Goal: Information Seeking & Learning: Find specific fact

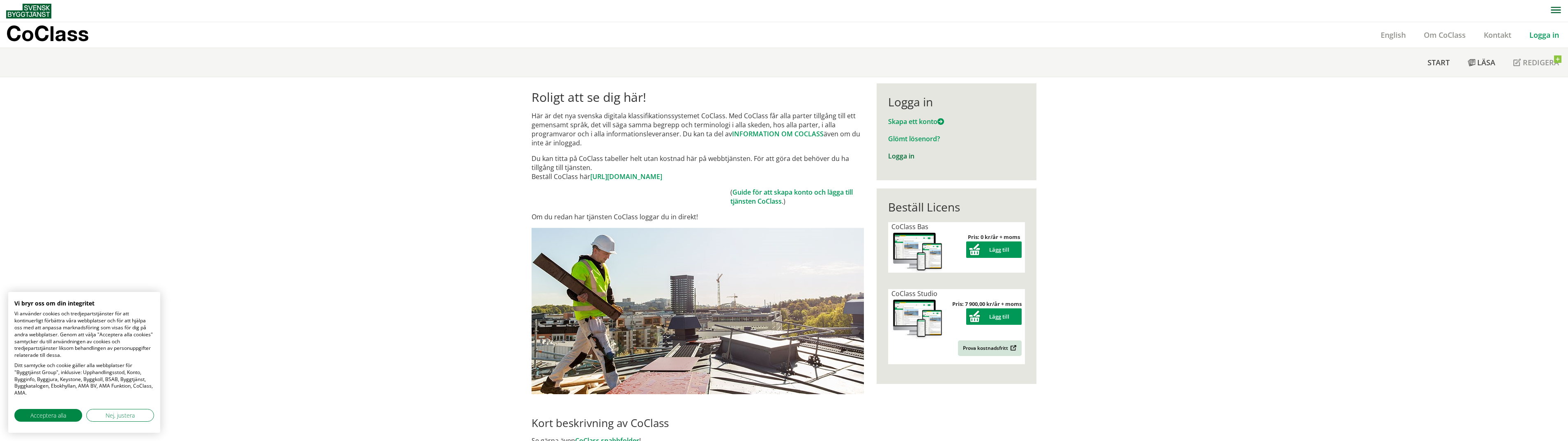
click at [892, 156] on link "Logga in" at bounding box center [901, 156] width 26 height 9
click at [43, 411] on span "Acceptera alla" at bounding box center [48, 415] width 36 height 9
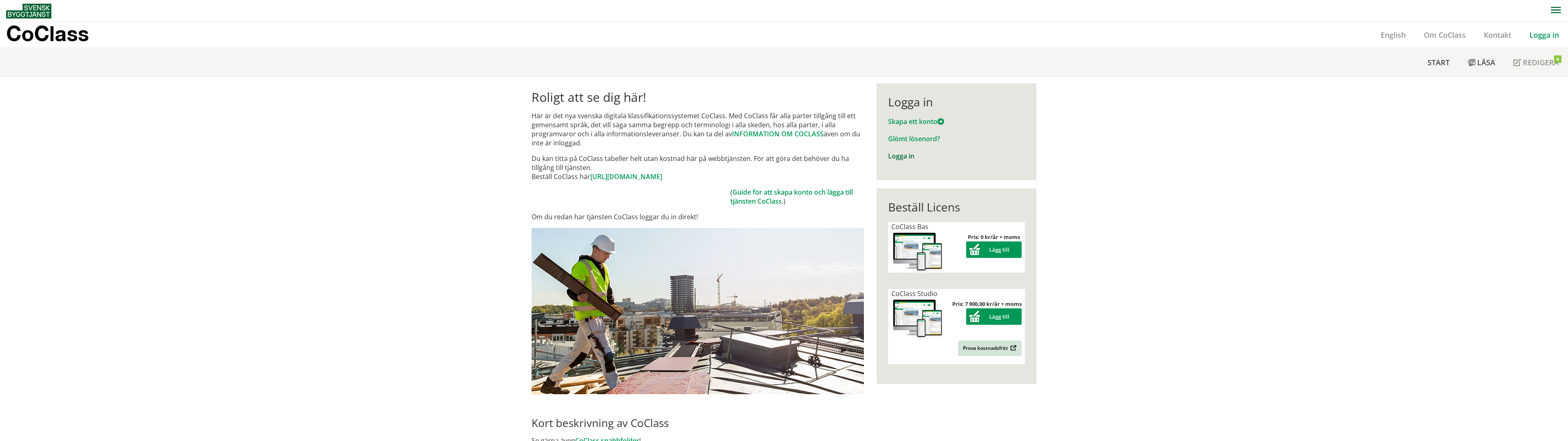
click at [893, 158] on link "Logga in" at bounding box center [901, 156] width 26 height 9
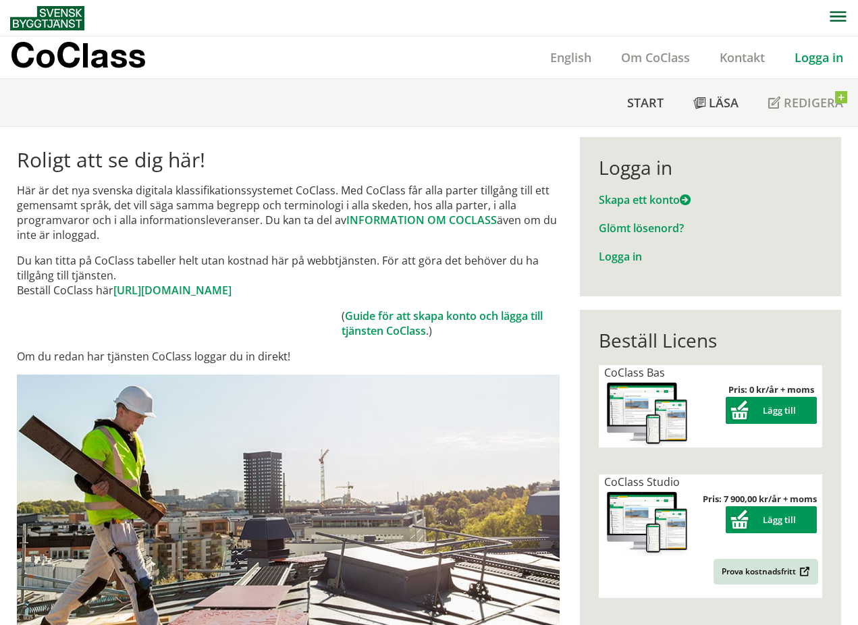
click at [108, 22] on nav at bounding box center [434, 18] width 848 height 36
click at [714, 105] on span "Läsa" at bounding box center [724, 102] width 30 height 16
click at [703, 107] on span at bounding box center [699, 104] width 12 height 12
click at [716, 103] on span "Läsa" at bounding box center [724, 102] width 30 height 16
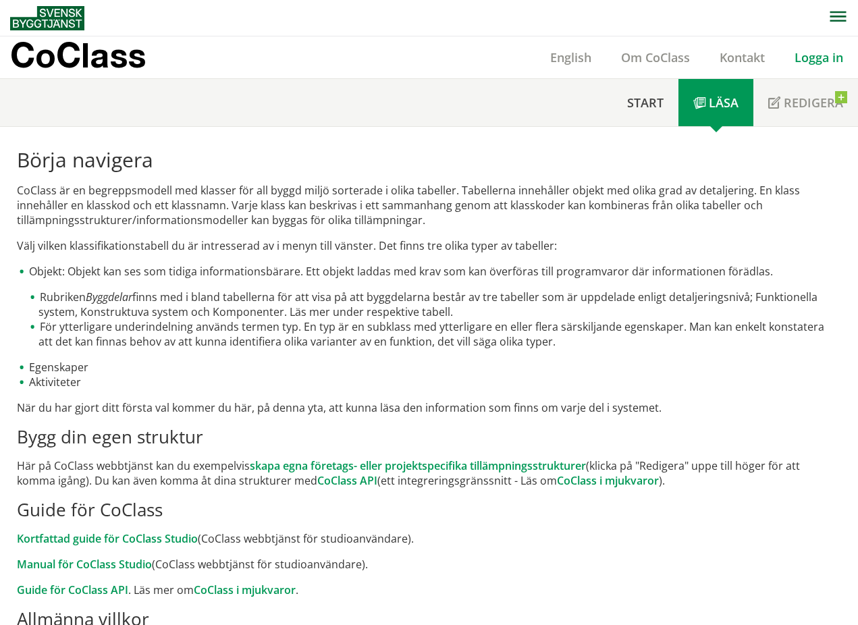
click at [806, 59] on link "Logga in" at bounding box center [818, 57] width 78 height 16
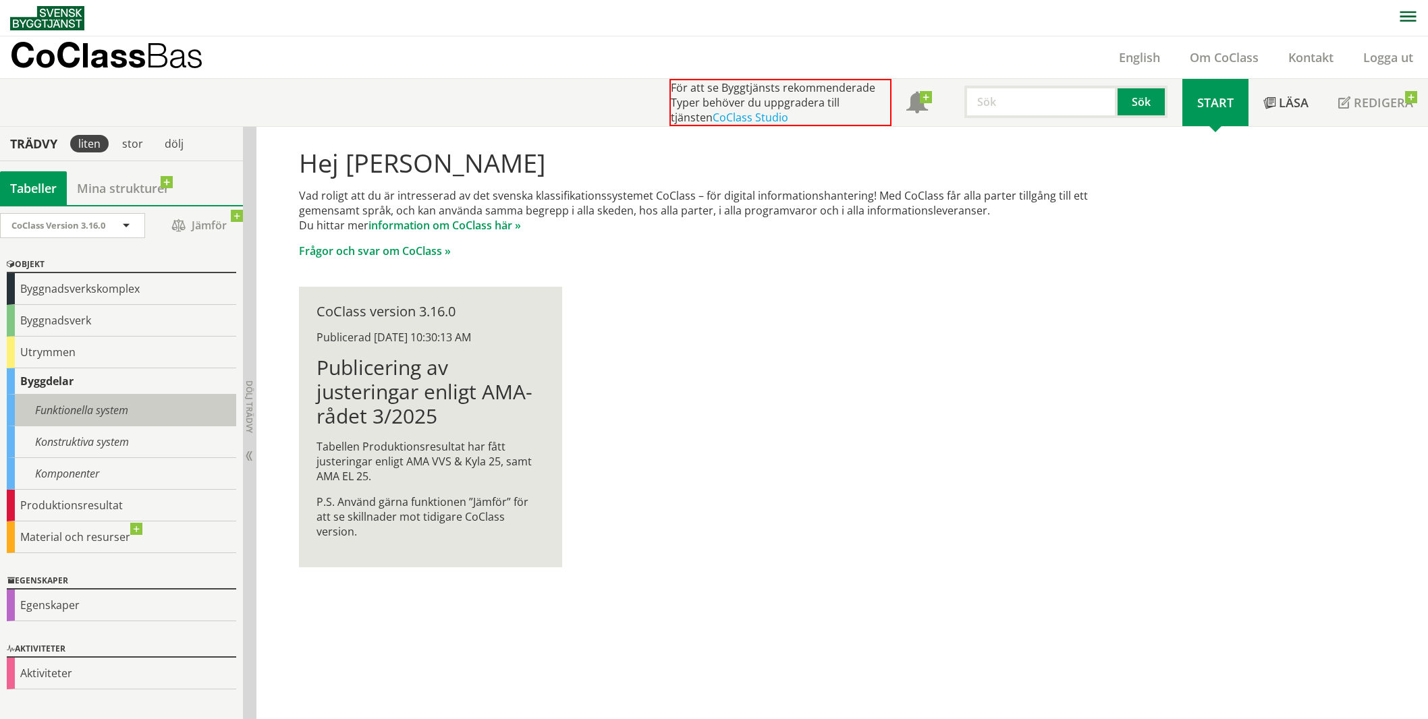
click at [48, 408] on div "Funktionella system" at bounding box center [121, 411] width 229 height 32
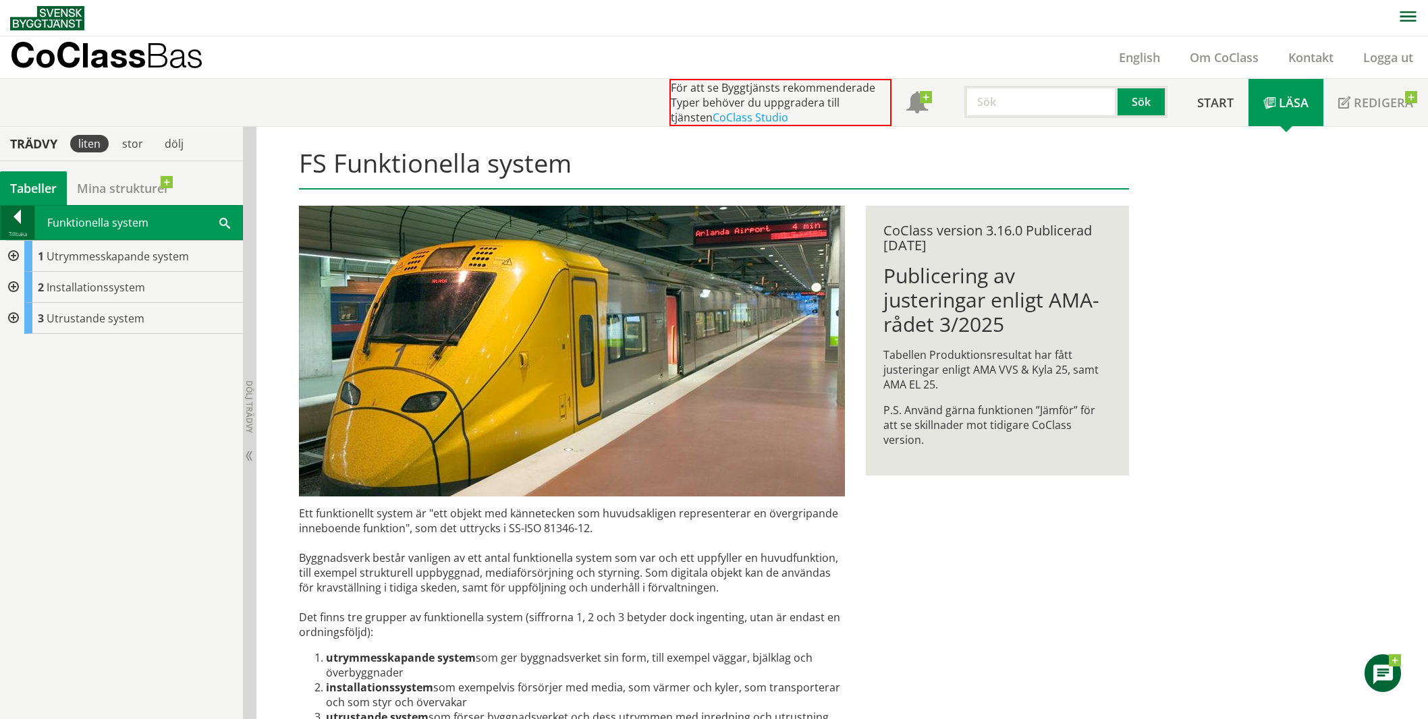
click at [26, 229] on div "Tillbaka" at bounding box center [18, 234] width 34 height 11
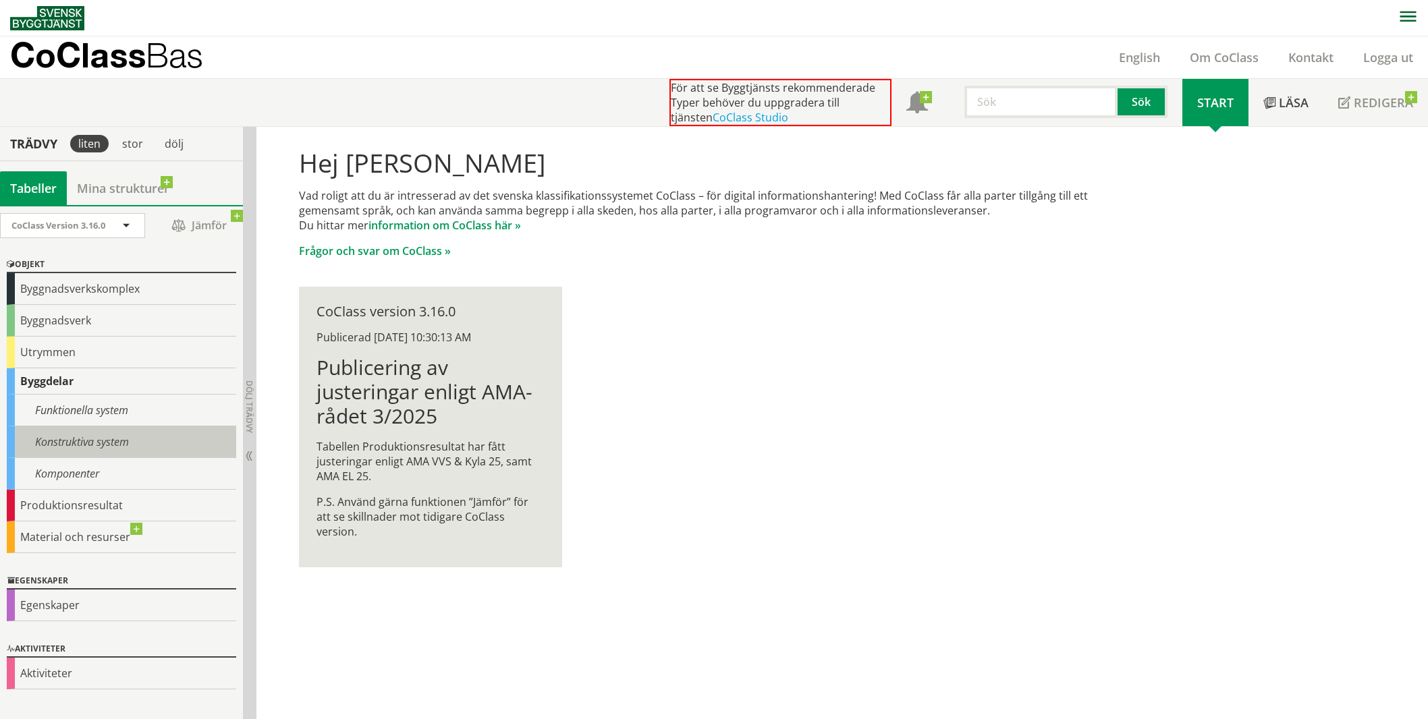
click at [65, 444] on div "Konstruktiva system" at bounding box center [121, 443] width 229 height 32
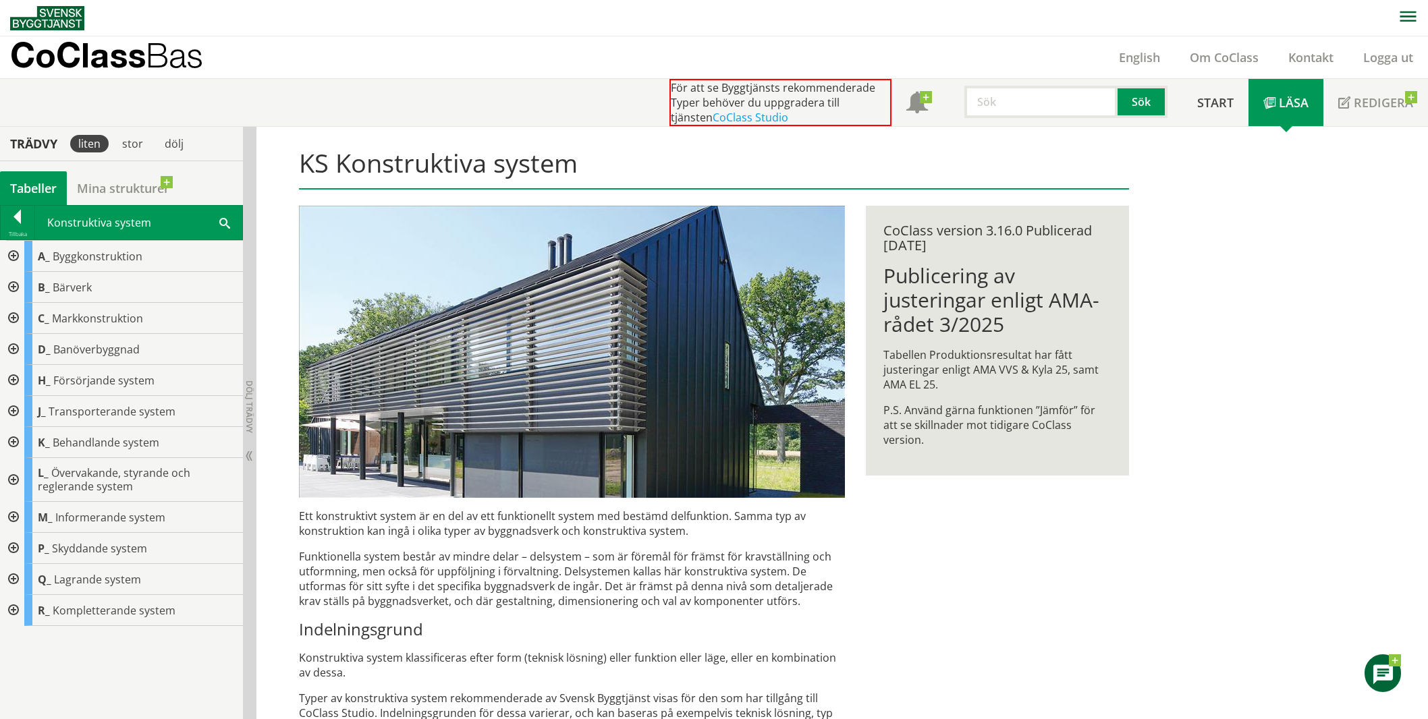
click at [16, 611] on div at bounding box center [12, 610] width 24 height 31
click at [11, 258] on div at bounding box center [12, 256] width 24 height 31
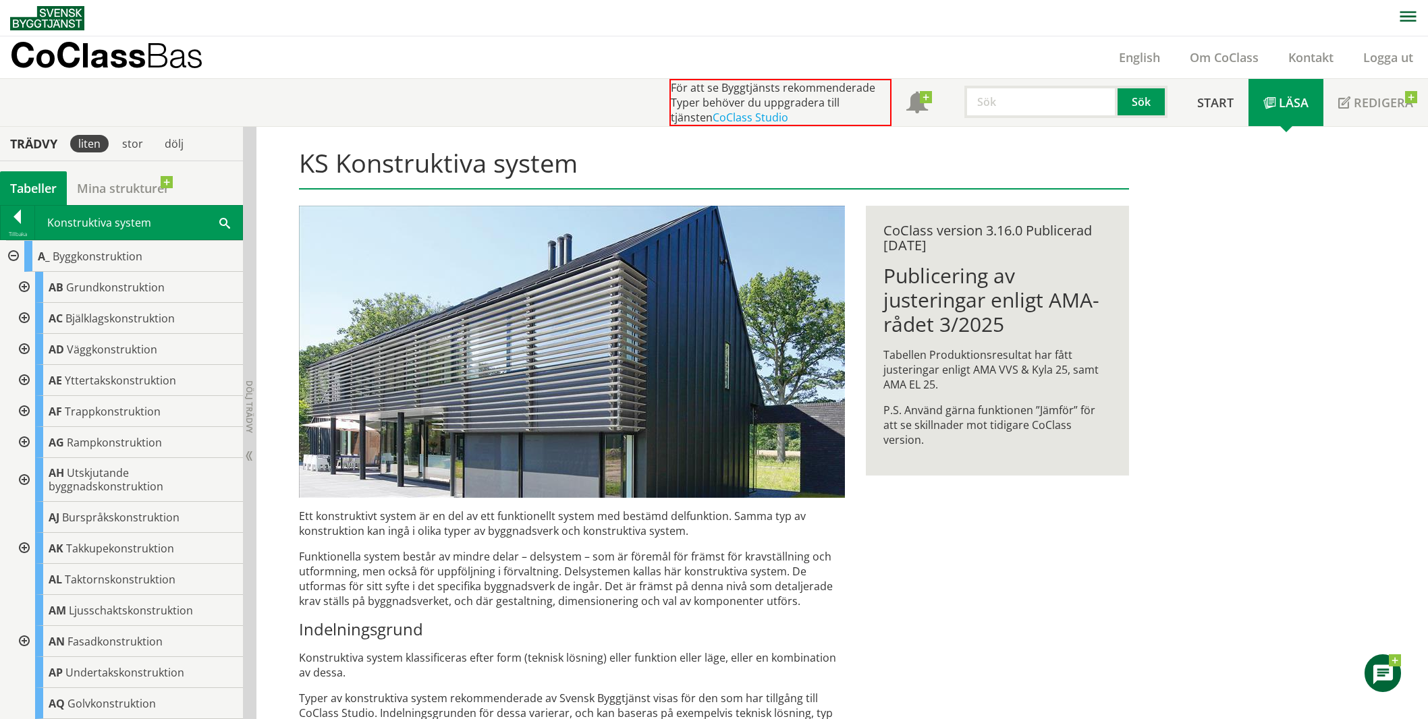
click at [28, 346] on div at bounding box center [23, 349] width 24 height 31
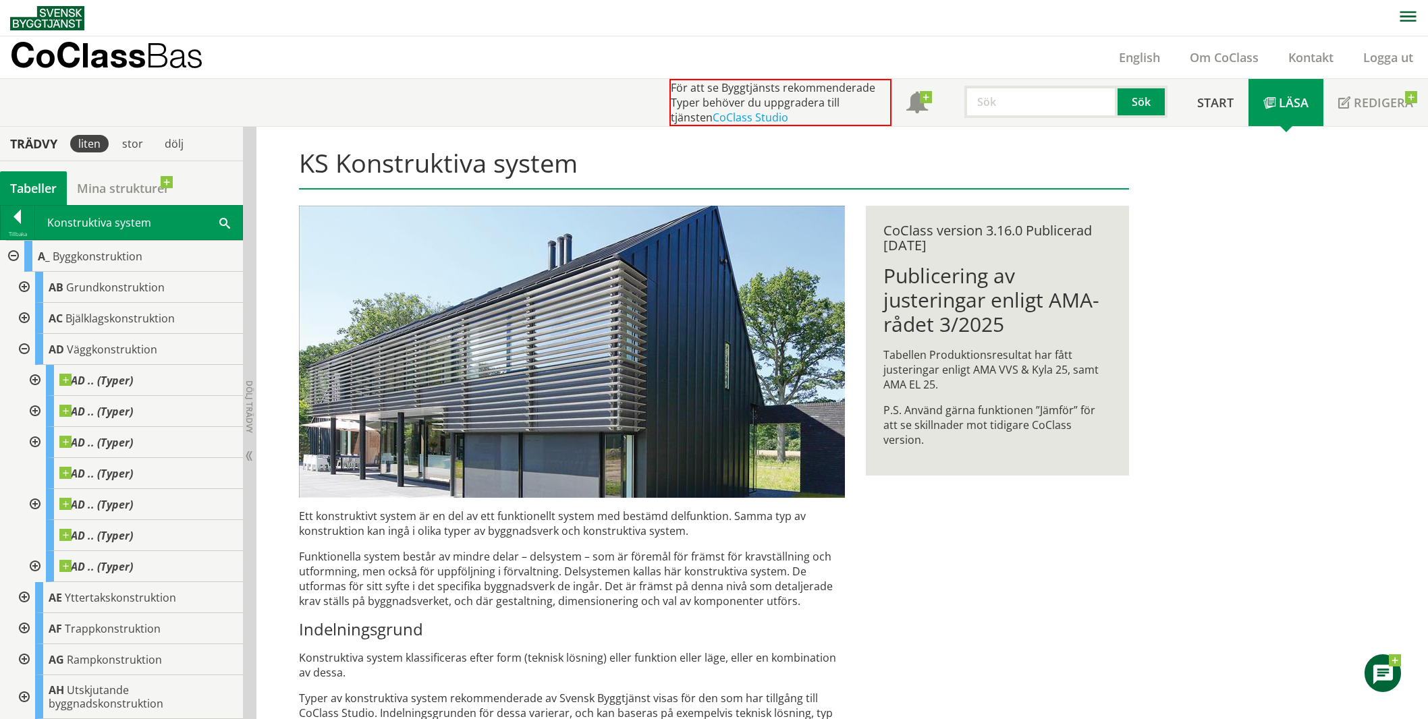
click at [24, 350] on div at bounding box center [23, 349] width 24 height 31
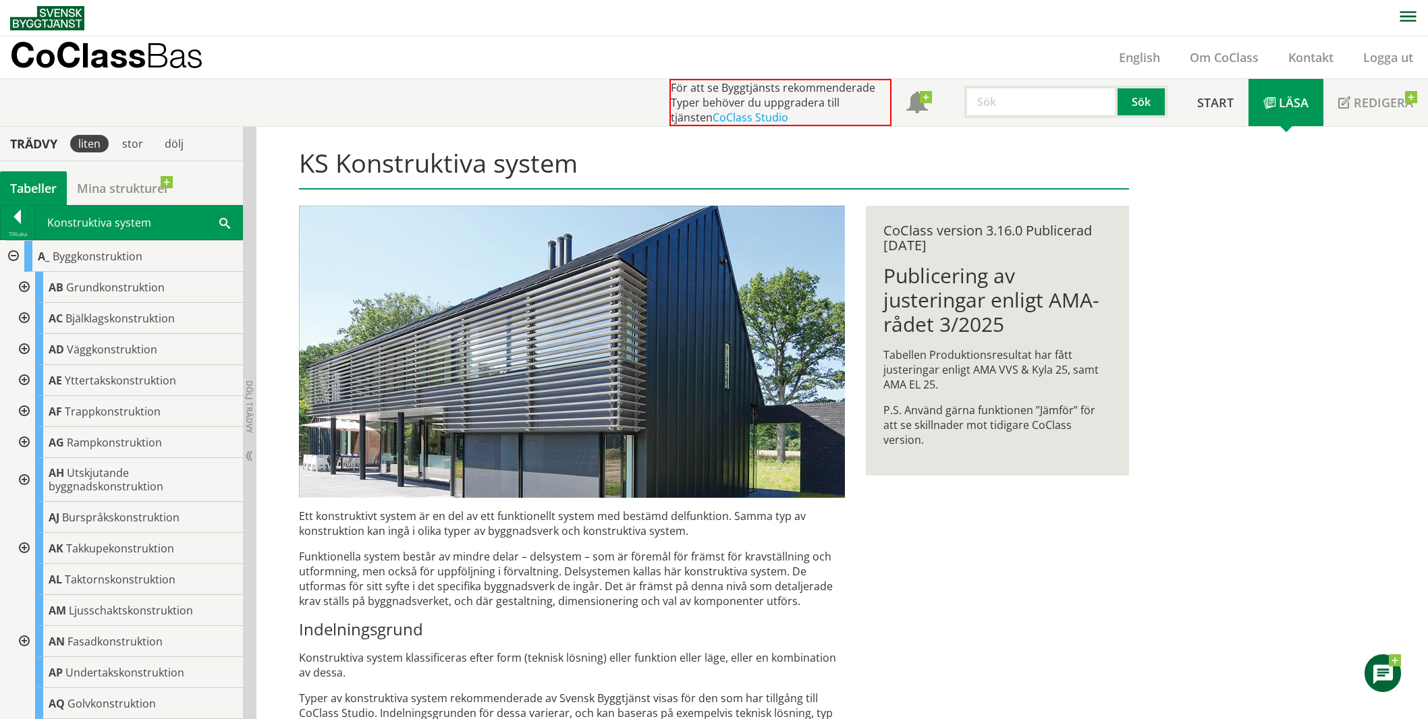
click at [9, 256] on div at bounding box center [12, 256] width 24 height 31
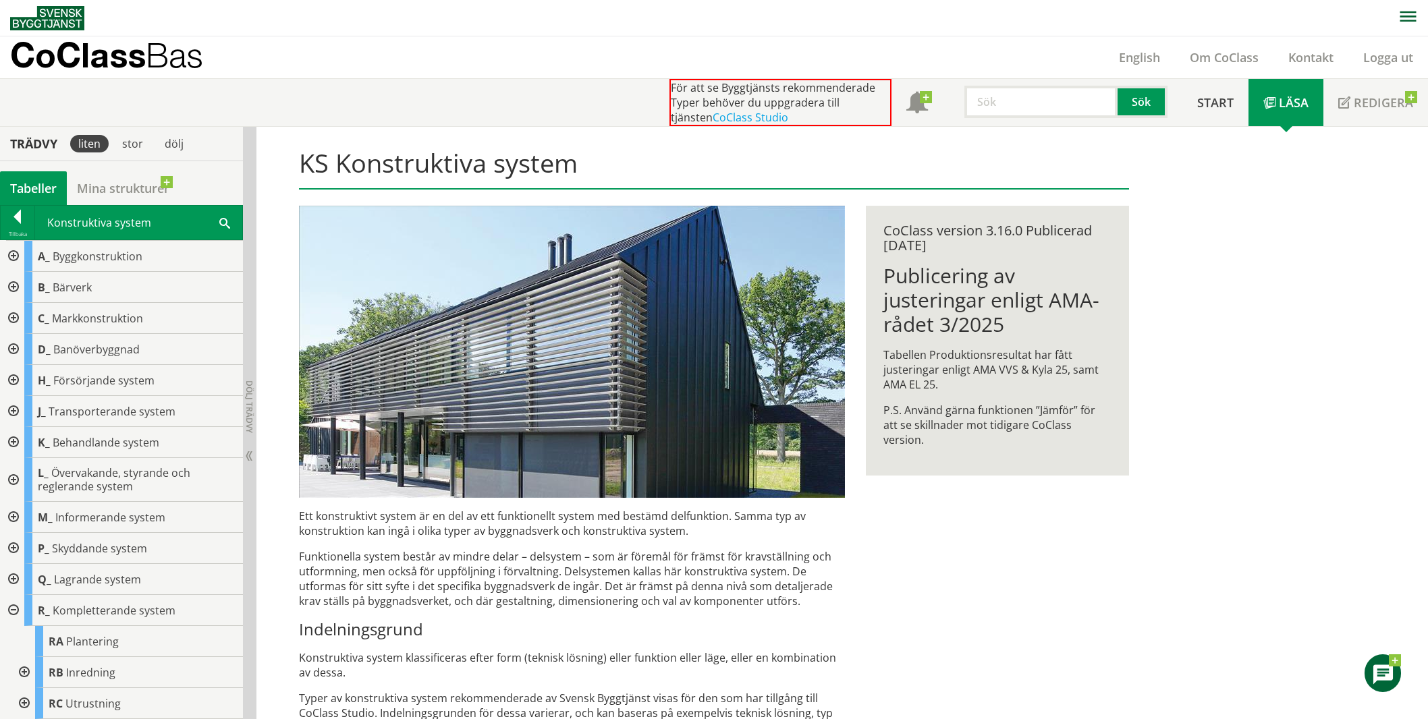
click at [16, 611] on div at bounding box center [12, 610] width 24 height 31
click at [21, 519] on div at bounding box center [12, 517] width 24 height 31
click at [11, 518] on div at bounding box center [12, 517] width 24 height 31
click at [16, 545] on div at bounding box center [12, 548] width 24 height 31
click at [20, 577] on div at bounding box center [23, 579] width 24 height 31
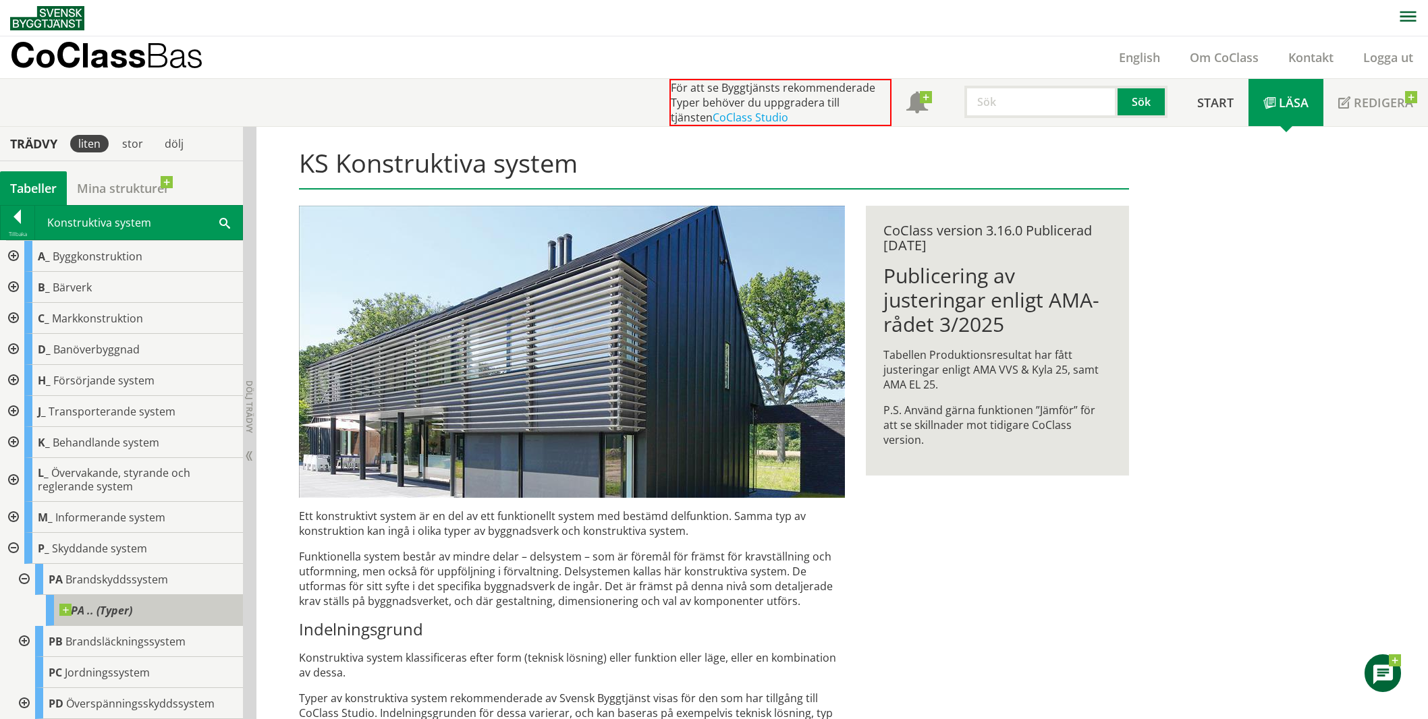
click at [132, 604] on span at bounding box center [132, 604] width 0 height 0
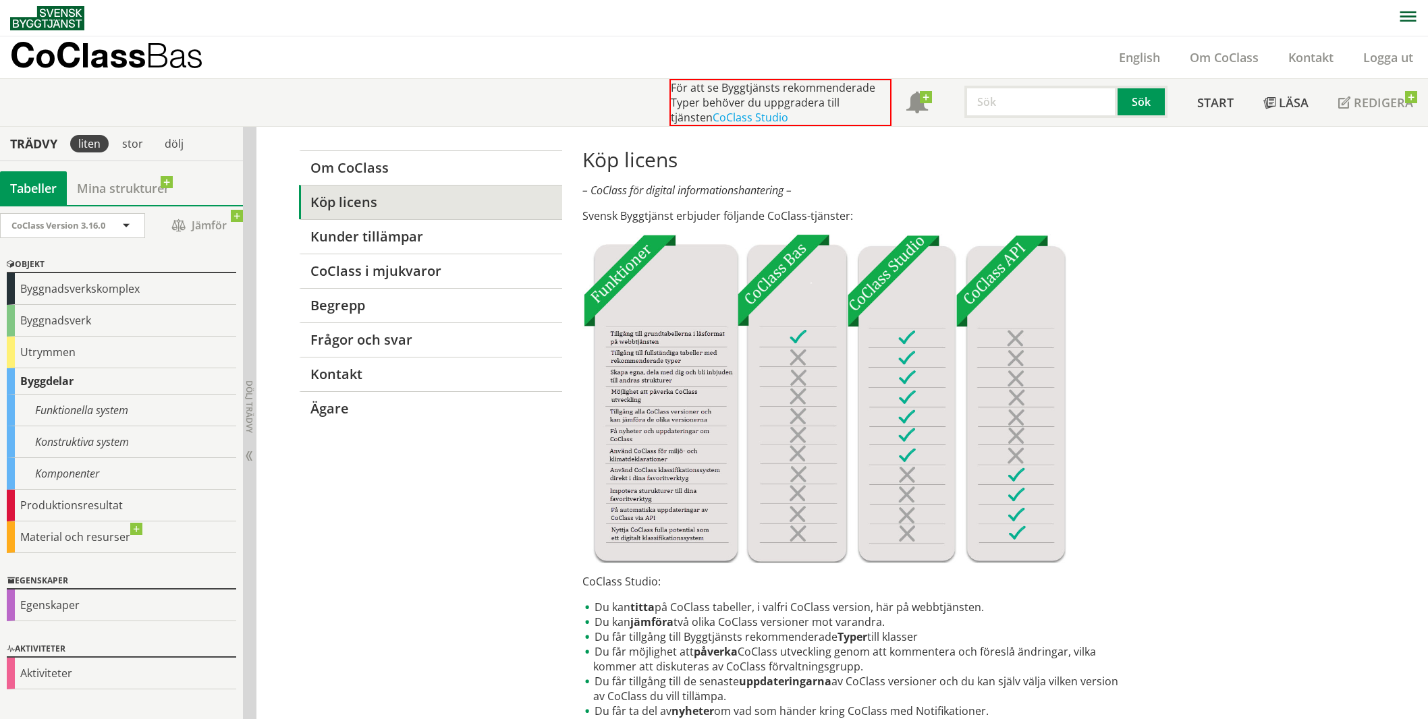
click at [1086, 107] on input "text" at bounding box center [1040, 102] width 153 height 32
type input "t"
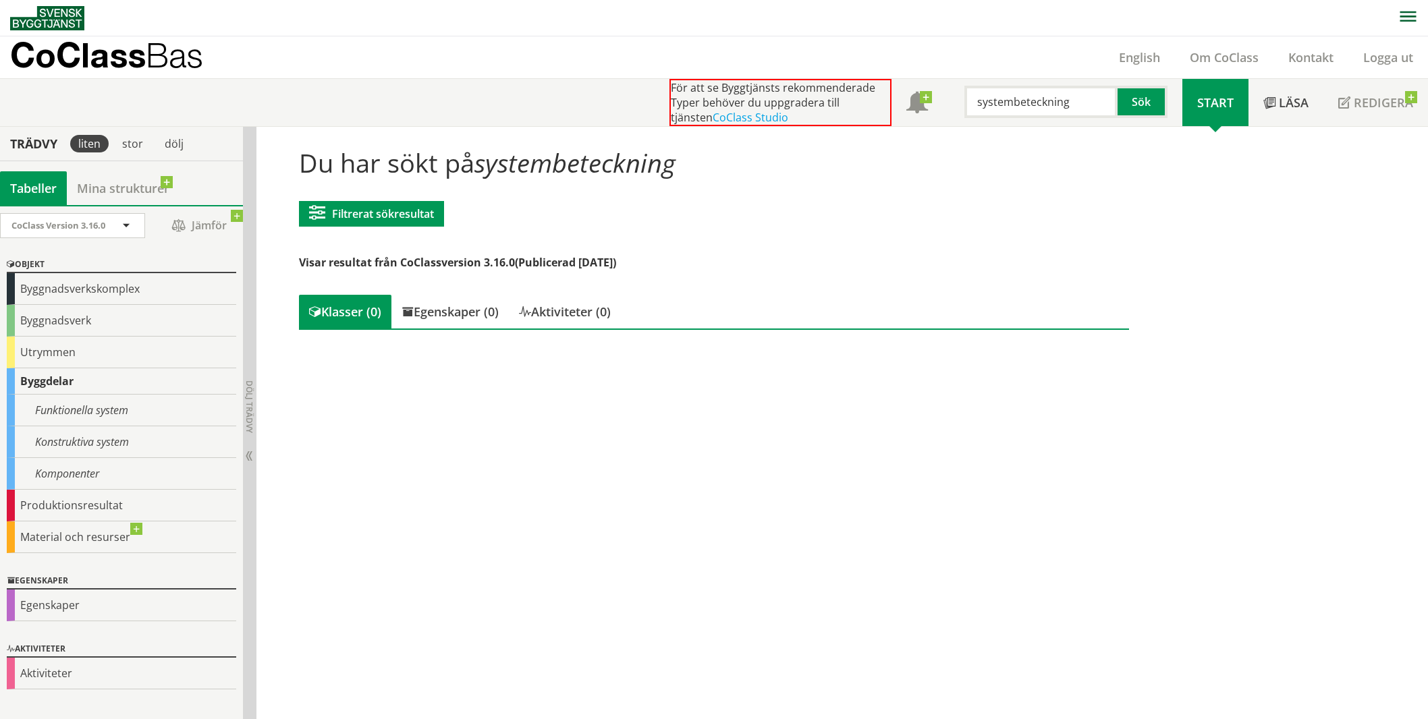
drag, startPoint x: 1078, startPoint y: 99, endPoint x: 959, endPoint y: 101, distance: 118.8
click at [959, 101] on div "systembeteckning" at bounding box center [1034, 102] width 153 height 32
click at [824, 188] on div "Du har sökt på systembeteckning Filtrerat sökresultat [GEOGRAPHIC_DATA] CoClass…" at bounding box center [714, 241] width 850 height 209
click at [1031, 109] on input "modell" at bounding box center [1040, 102] width 153 height 32
type input "modellbenämning"
